Goal: Information Seeking & Learning: Learn about a topic

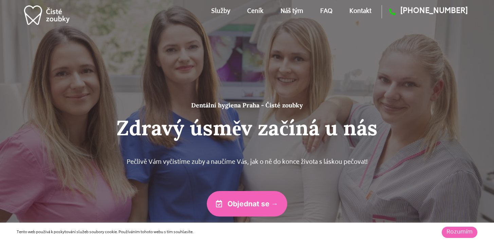
click at [256, 11] on link "Ceník" at bounding box center [255, 11] width 16 height 31
click at [360, 14] on link "Kontakt" at bounding box center [361, 11] width 22 height 31
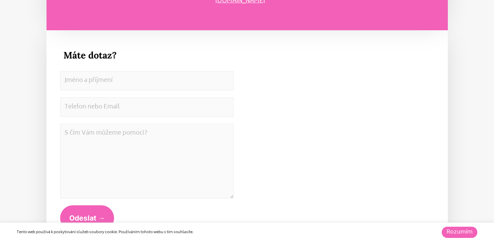
scroll to position [3728, 0]
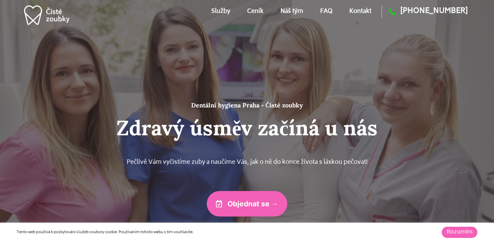
click at [364, 9] on link "Kontakt" at bounding box center [361, 11] width 22 height 31
click at [325, 13] on link "FAQ" at bounding box center [326, 11] width 12 height 31
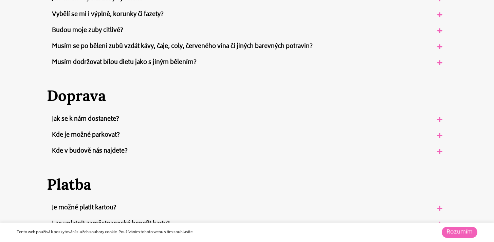
scroll to position [644, 0]
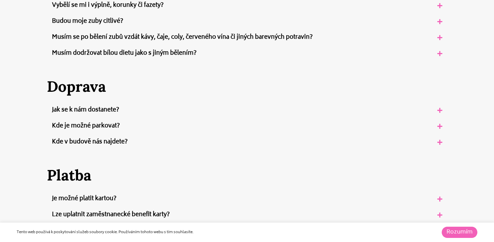
click at [92, 108] on link "Jak se k nám dostanete?" at bounding box center [85, 110] width 67 height 10
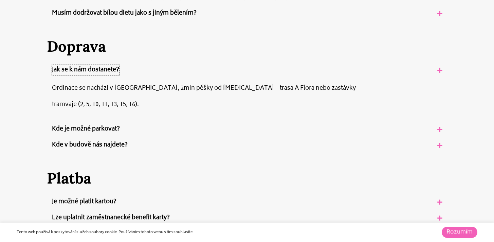
scroll to position [686, 0]
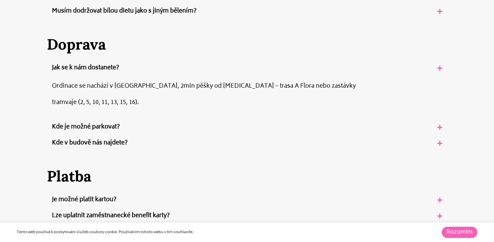
click at [75, 140] on link "Kde v budově nás najdete?" at bounding box center [90, 143] width 76 height 10
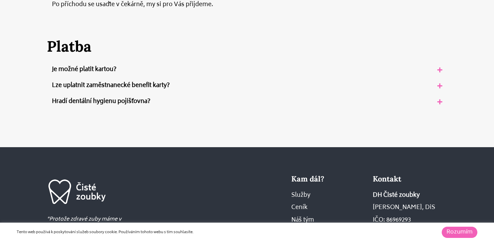
scroll to position [872, 0]
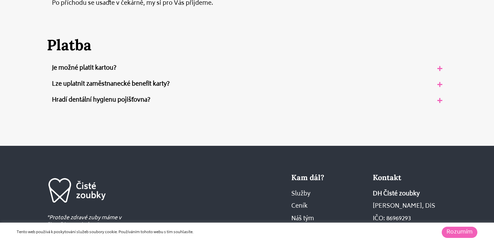
click at [60, 100] on link "Hradí dentální hygienu pojišťovna?" at bounding box center [101, 100] width 99 height 10
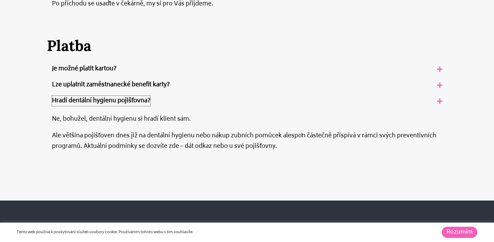
scroll to position [870, 0]
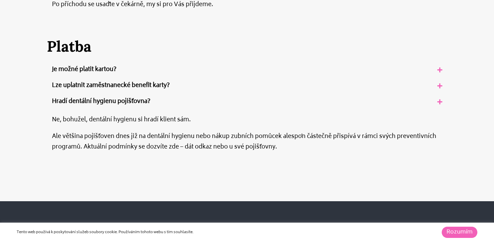
click at [173, 147] on p "Ale většina pojišťoven dnes již na dentální hygienu nebo nákup zubních pomůcek …" at bounding box center [247, 142] width 391 height 21
click at [194, 148] on p "Ale většina pojišťoven dnes již na dentální hygienu nebo nákup zubních pomůcek …" at bounding box center [247, 142] width 391 height 21
click at [198, 147] on p "Ale většina pojišťoven dnes již na dentální hygienu nebo nákup zubních pomůcek …" at bounding box center [247, 142] width 391 height 21
click at [230, 148] on p "Ale většina pojišťoven dnes již na dentální hygienu nebo nákup zubních pomůcek …" at bounding box center [247, 142] width 391 height 21
click at [245, 150] on p "Ale většina pojišťoven dnes již na dentální hygienu nebo nákup zubních pomůcek …" at bounding box center [247, 142] width 391 height 21
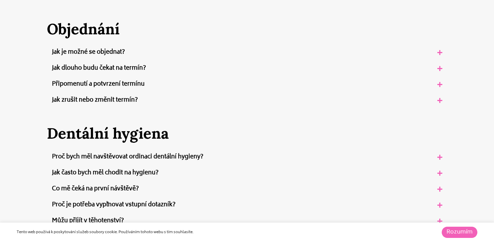
scroll to position [254, 0]
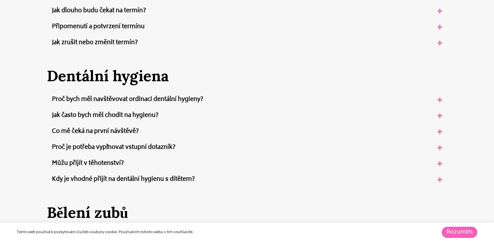
click at [98, 118] on link "Jak často bych měl chodit na hygienu?" at bounding box center [105, 115] width 107 height 10
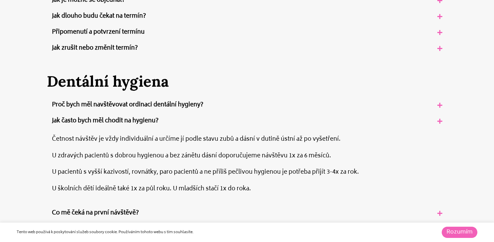
scroll to position [247, 0]
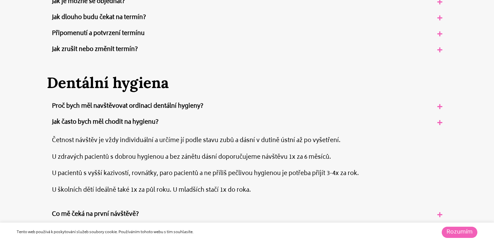
click at [98, 109] on link "Proč bych měl navštěvovat ordinaci dentální hygieny?" at bounding box center [128, 106] width 152 height 10
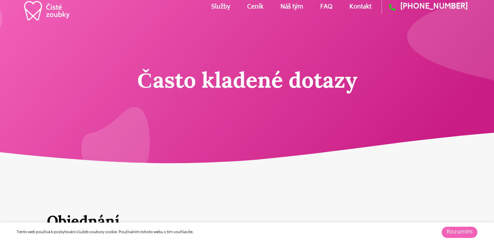
scroll to position [0, 0]
